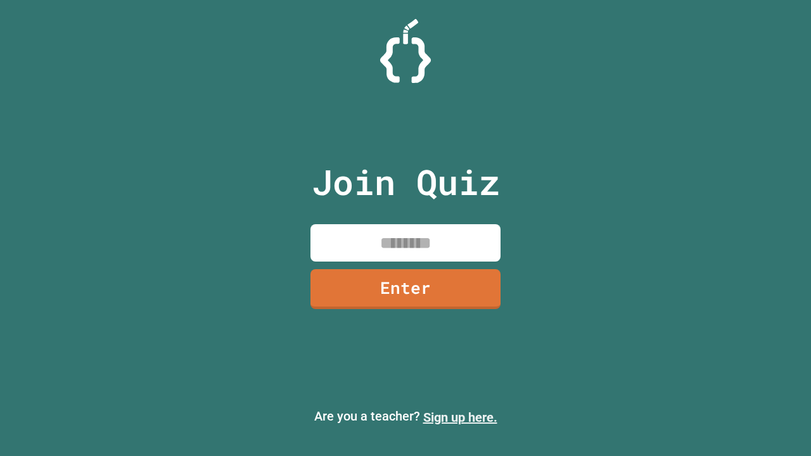
click at [460, 418] on link "Sign up here." at bounding box center [460, 417] width 74 height 15
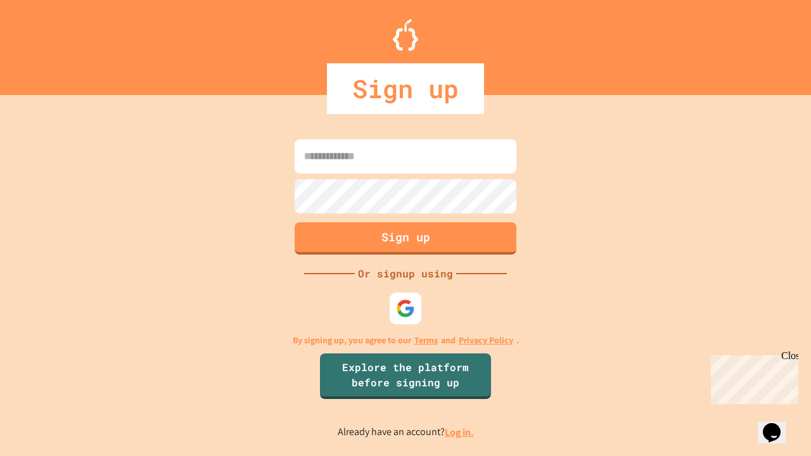
click at [460, 432] on link "Log in." at bounding box center [459, 432] width 29 height 13
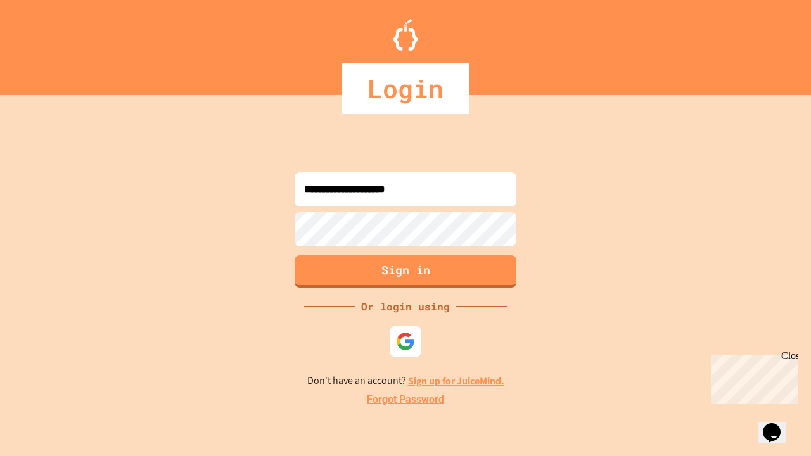
type input "**********"
